Goal: Navigation & Orientation: Find specific page/section

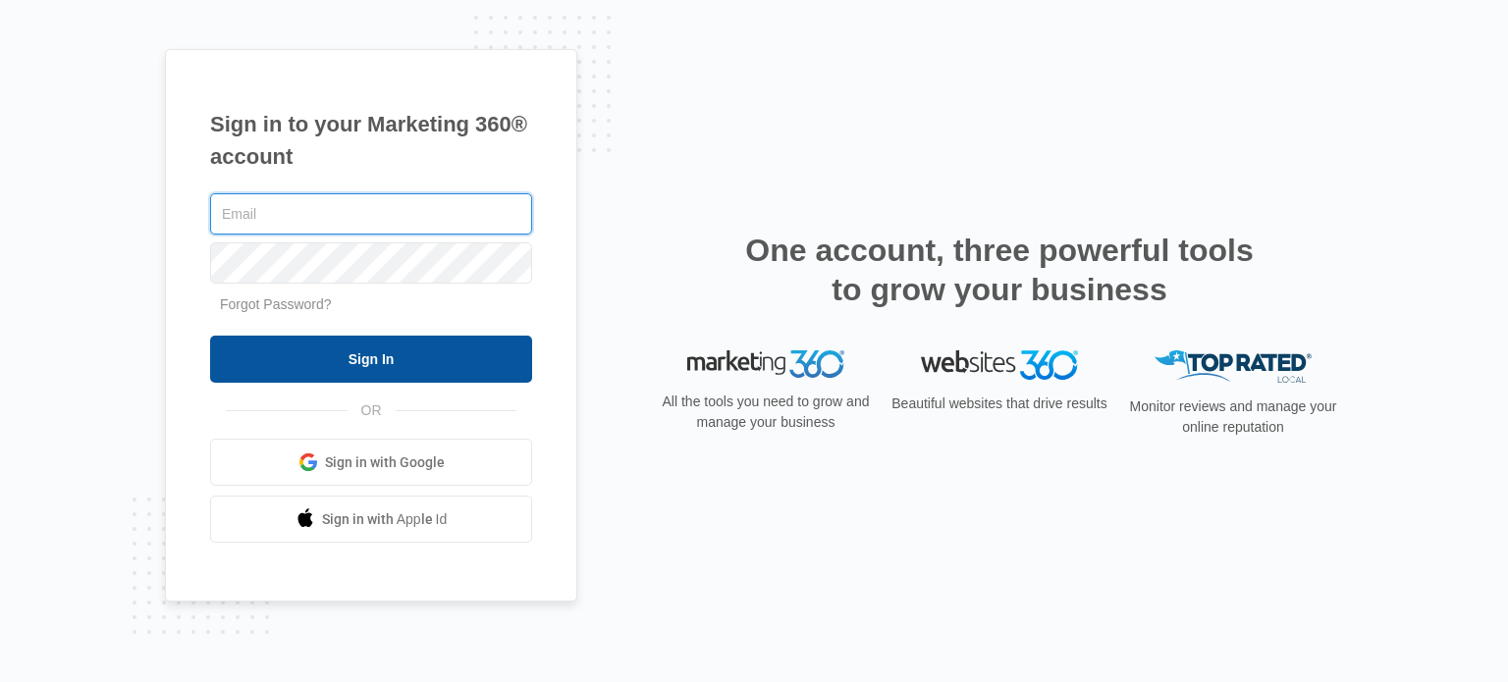
type input "[PERSON_NAME][EMAIL_ADDRESS][DOMAIN_NAME]"
click at [456, 373] on input "Sign In" at bounding box center [371, 359] width 322 height 47
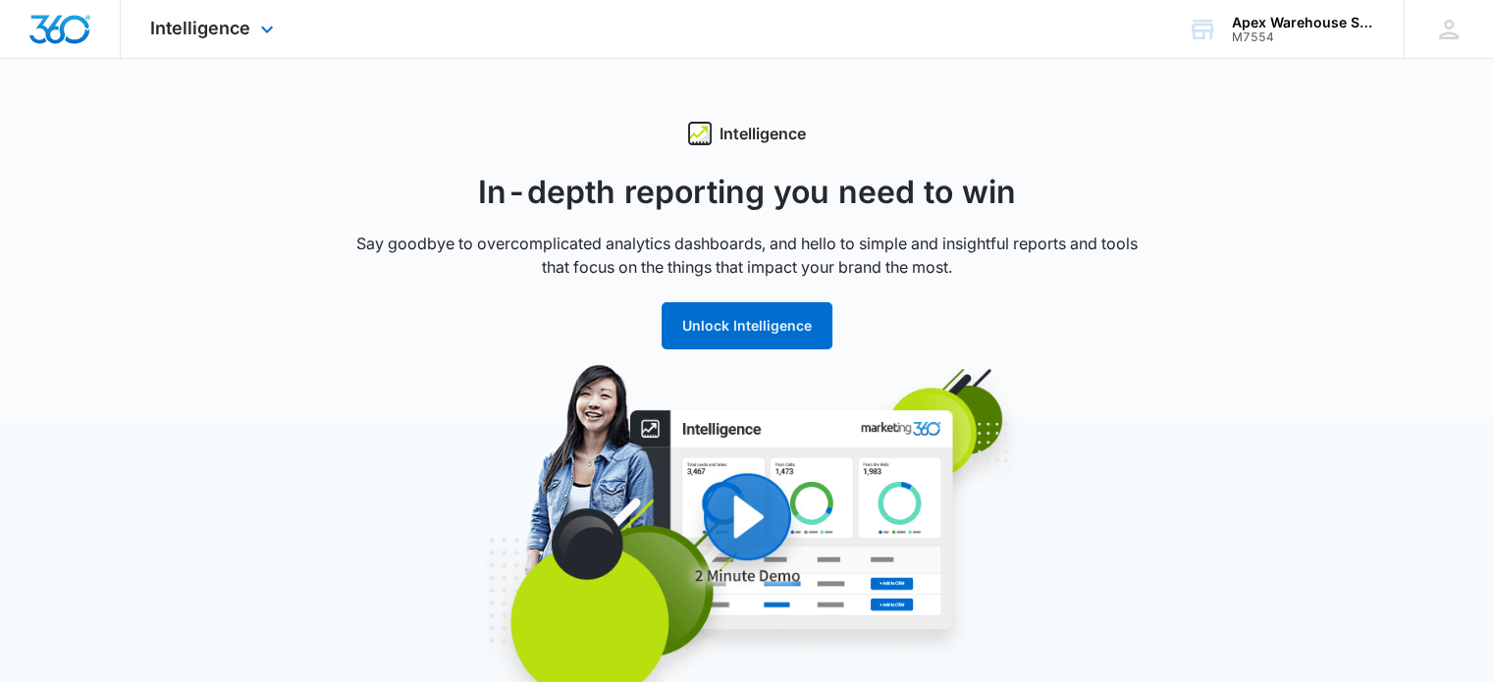
click at [212, 49] on div "Intelligence Apps Reputation Websites Forms CRM Email Shop Payments POS Ads Int…" at bounding box center [215, 29] width 188 height 58
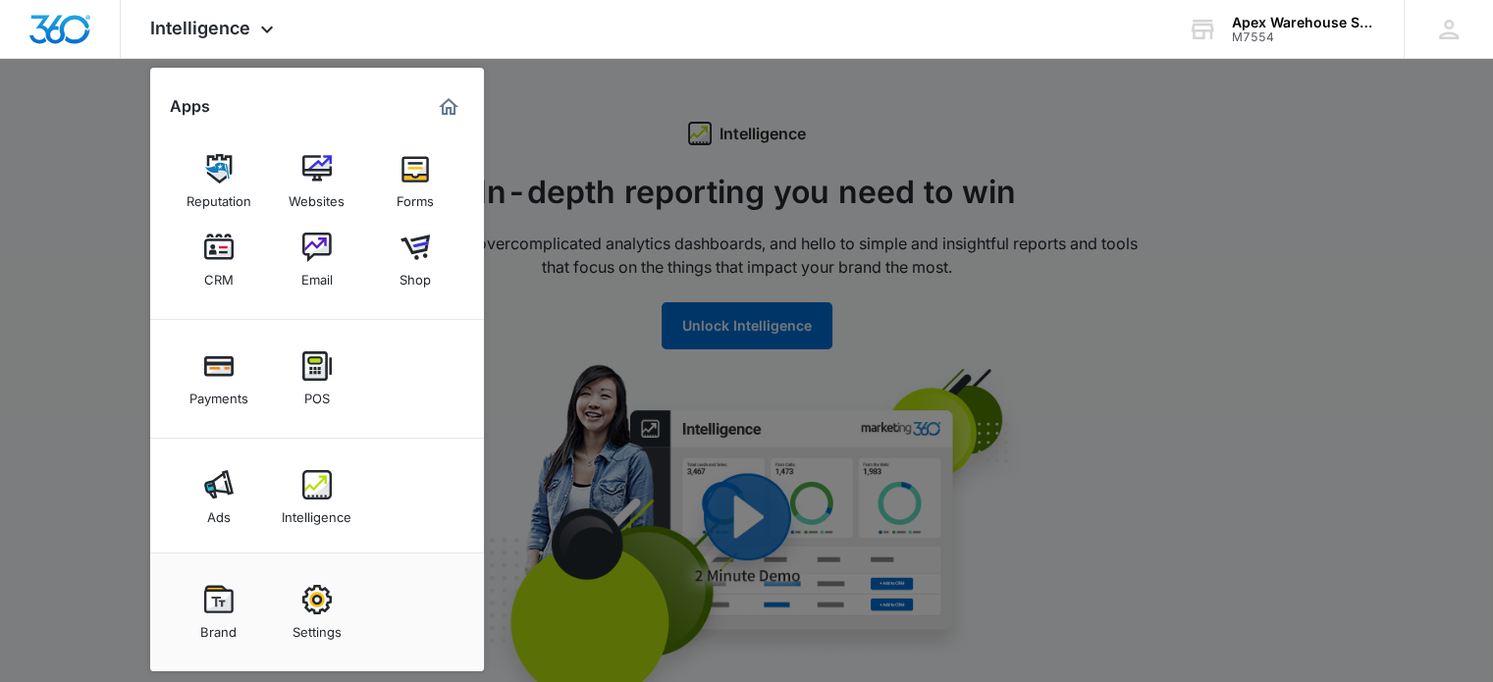
click at [645, 258] on div at bounding box center [746, 341] width 1493 height 682
